Goal: Check status: Check status

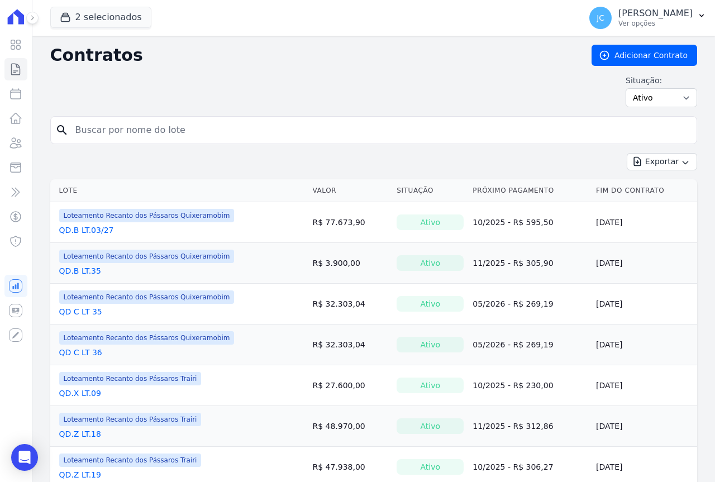
click at [132, 126] on input "search" at bounding box center [380, 130] width 623 height 22
type input "40"
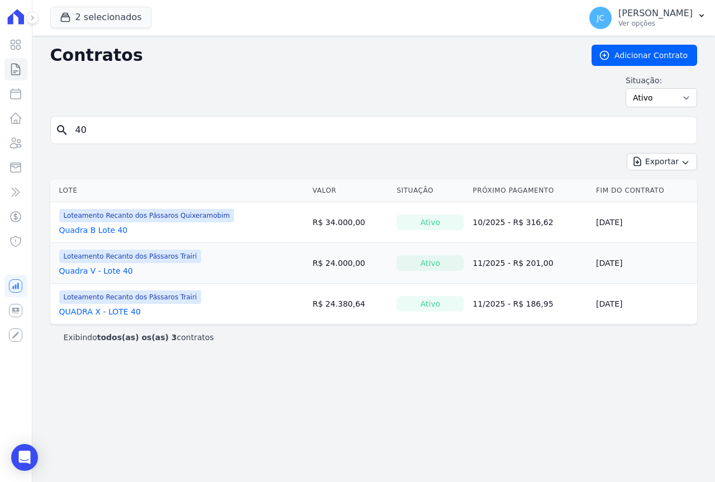
click at [112, 270] on link "Quadra V - Lote 40" at bounding box center [96, 270] width 74 height 11
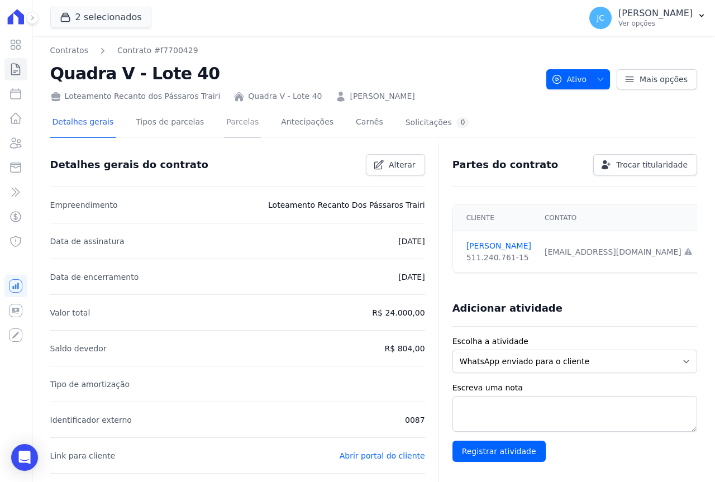
click at [227, 120] on link "Parcelas" at bounding box center [242, 123] width 37 height 30
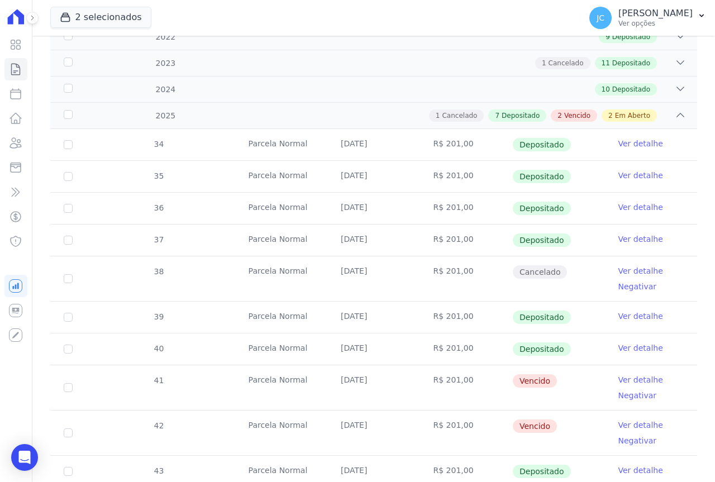
scroll to position [288, 0]
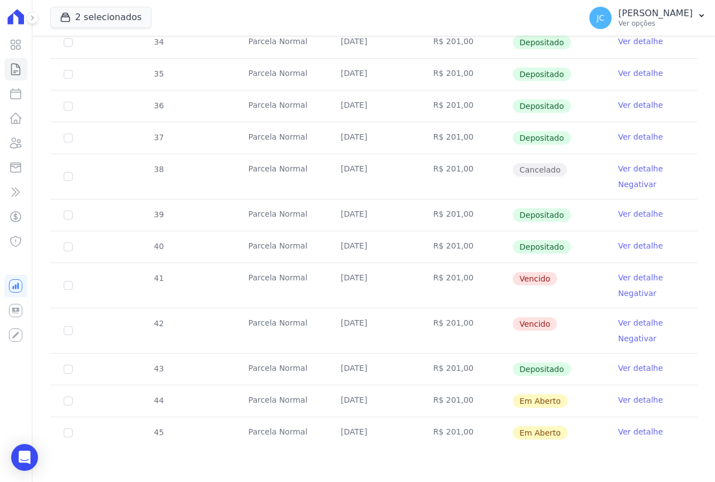
click at [624, 276] on link "Ver detalhe" at bounding box center [640, 277] width 45 height 11
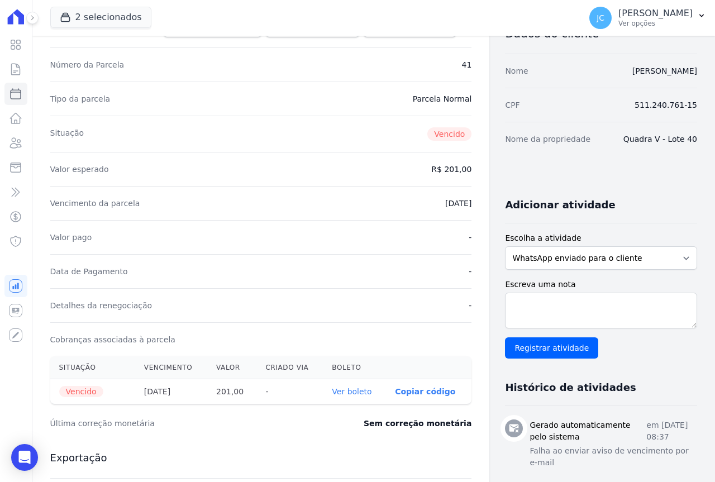
scroll to position [223, 0]
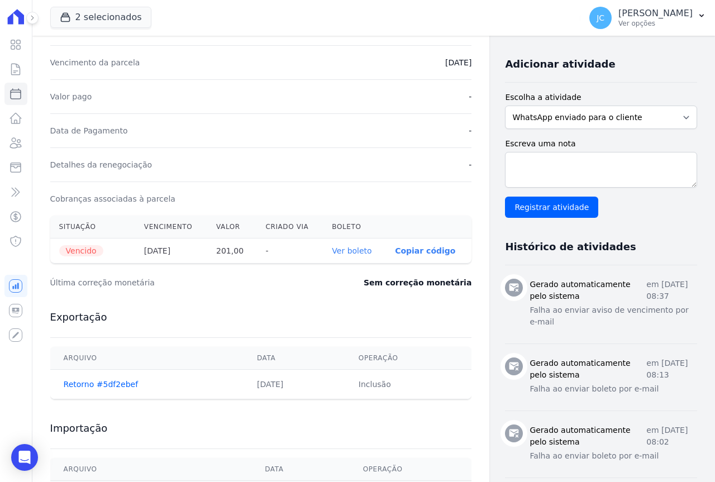
click at [332, 252] on link "Ver boleto" at bounding box center [352, 250] width 40 height 9
